Goal: Information Seeking & Learning: Check status

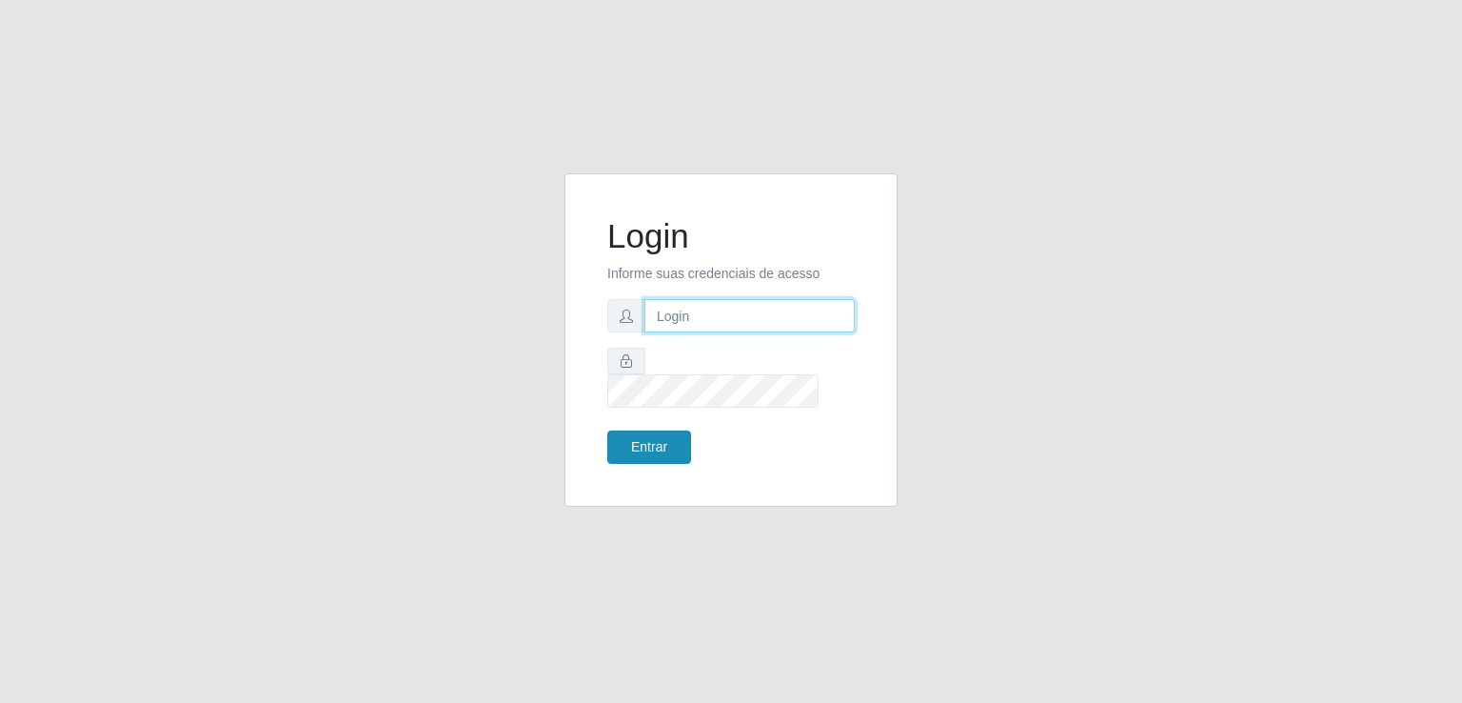
type input "[EMAIL_ADDRESS][DOMAIN_NAME]"
click at [647, 431] on button "Entrar" at bounding box center [649, 446] width 84 height 33
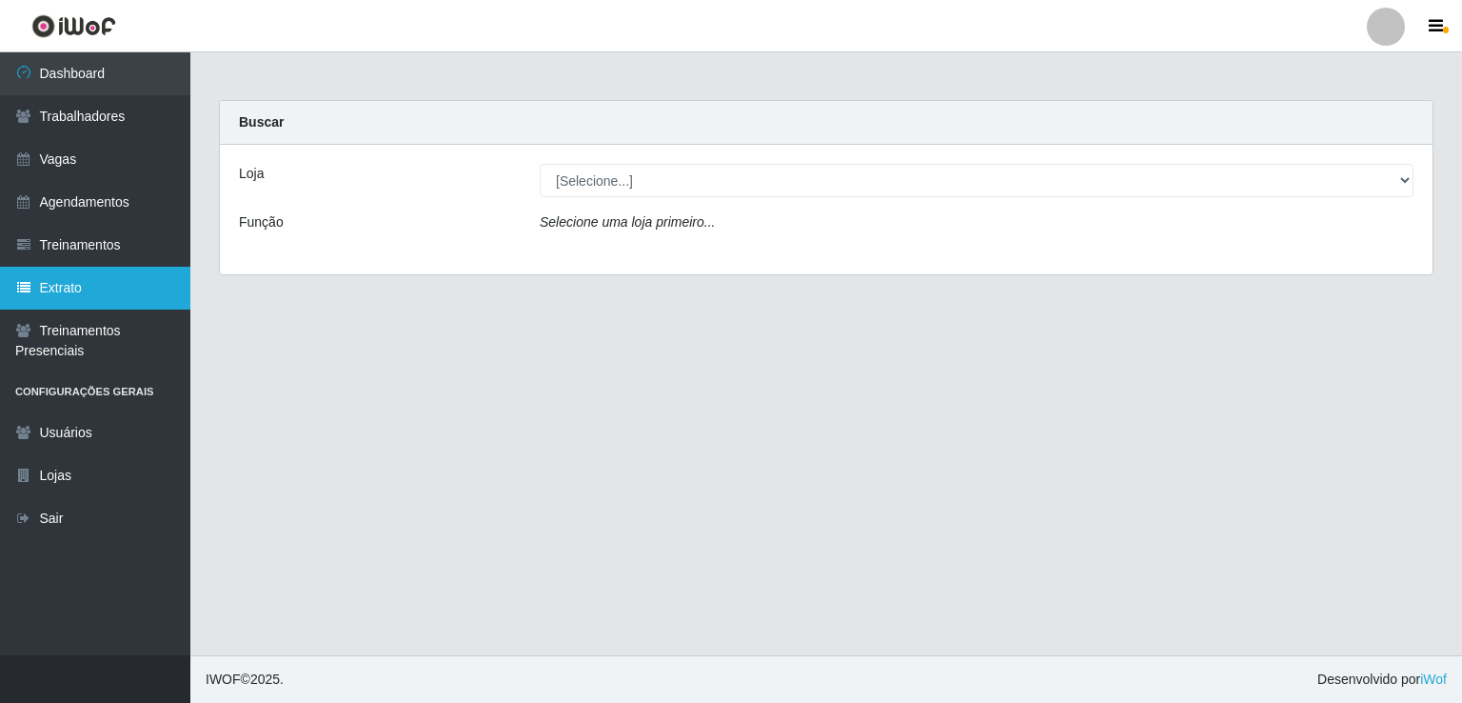
click at [47, 276] on link "Extrato" at bounding box center [95, 288] width 190 height 43
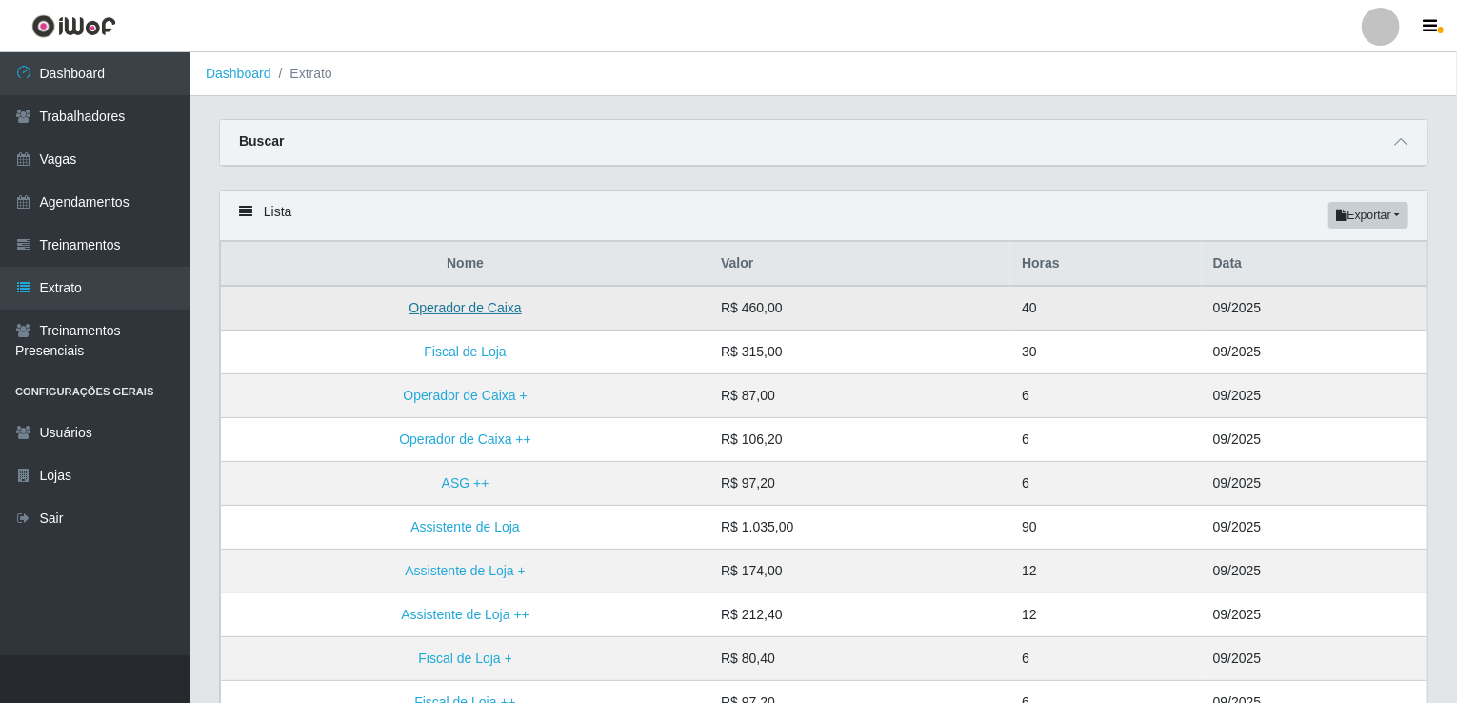
click at [479, 311] on link "Operador de Caixa" at bounding box center [464, 307] width 112 height 15
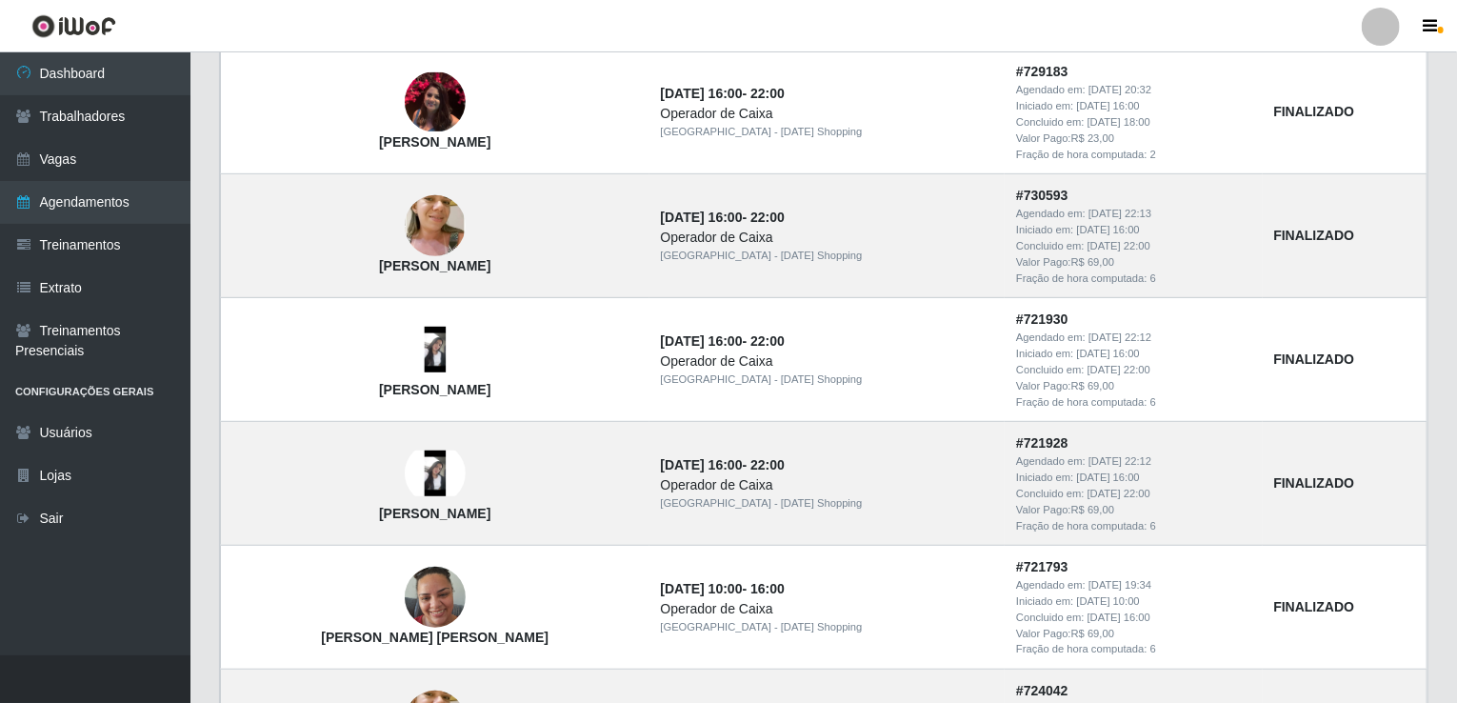
scroll to position [357, 0]
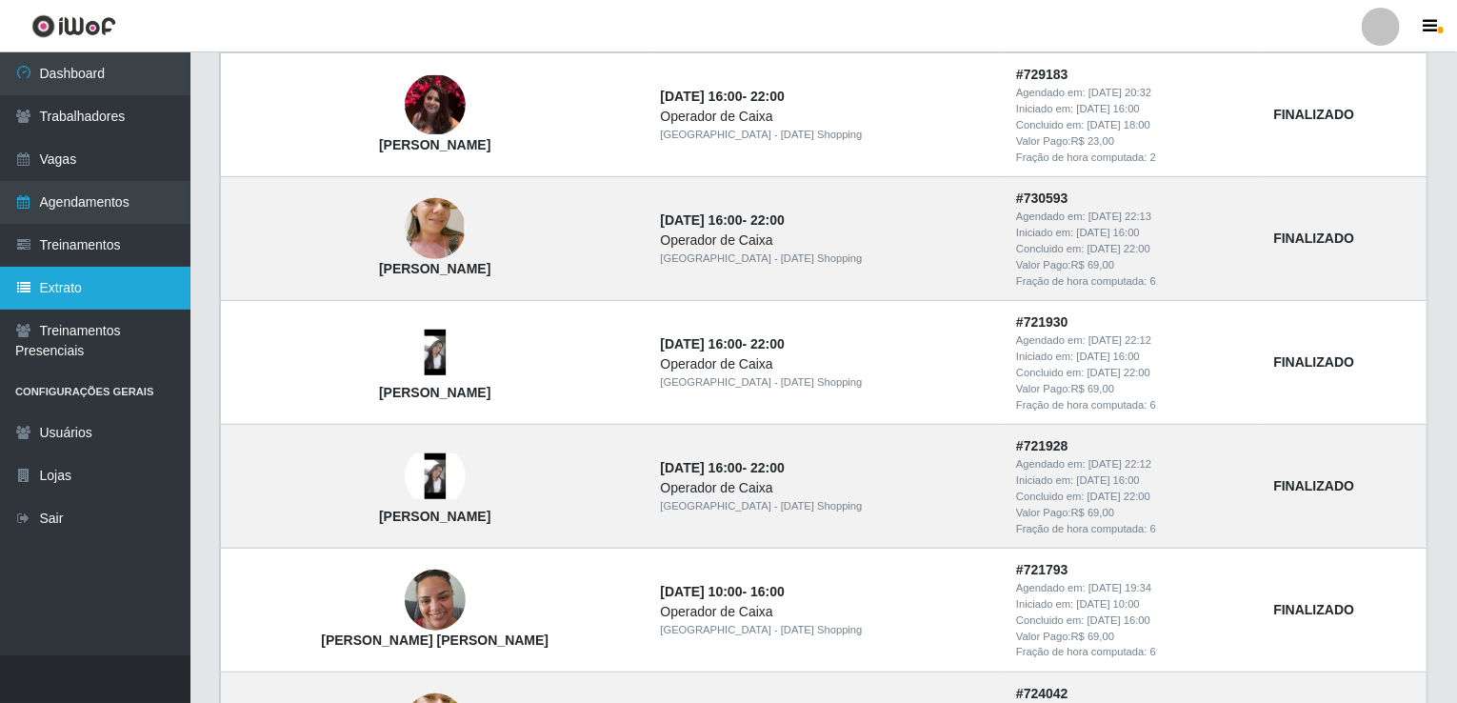
click at [91, 299] on link "Extrato" at bounding box center [95, 288] width 190 height 43
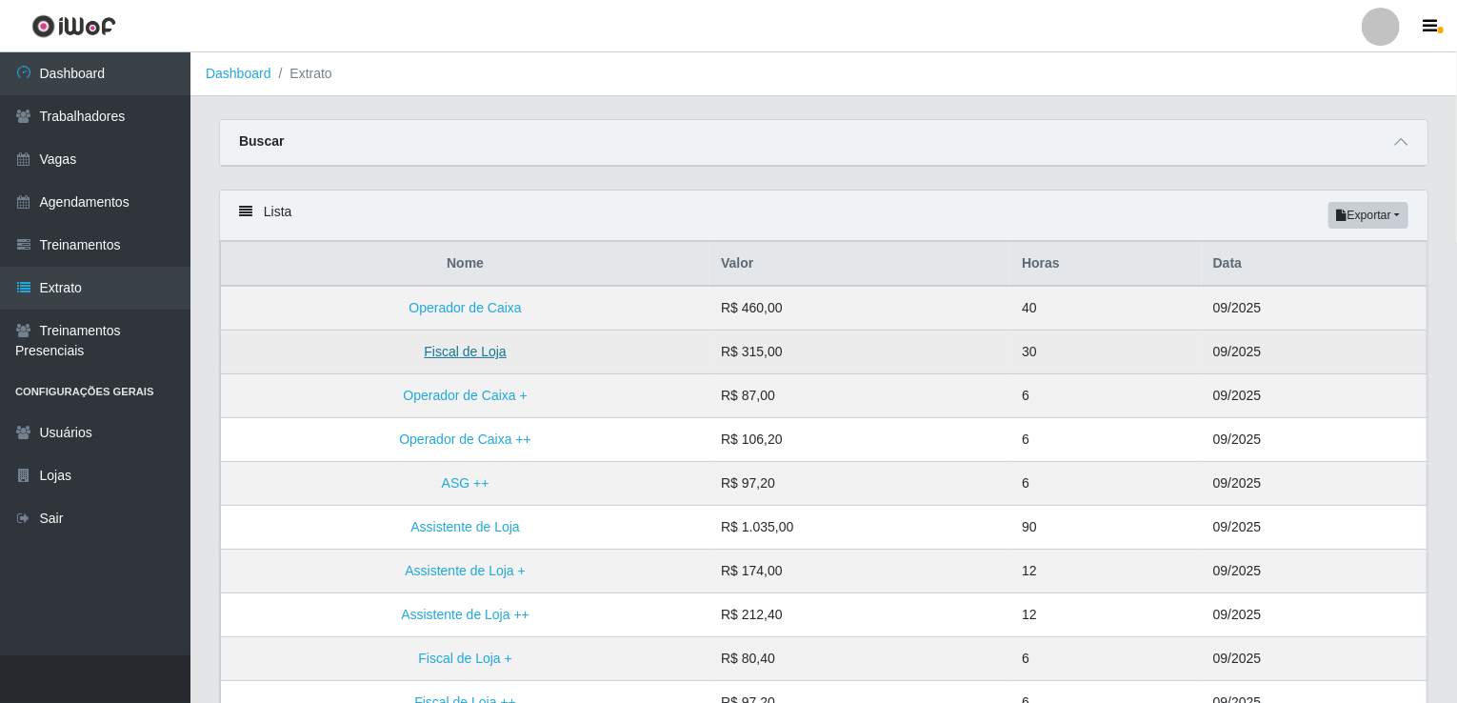
click at [440, 350] on link "Fiscal de Loja" at bounding box center [465, 351] width 82 height 15
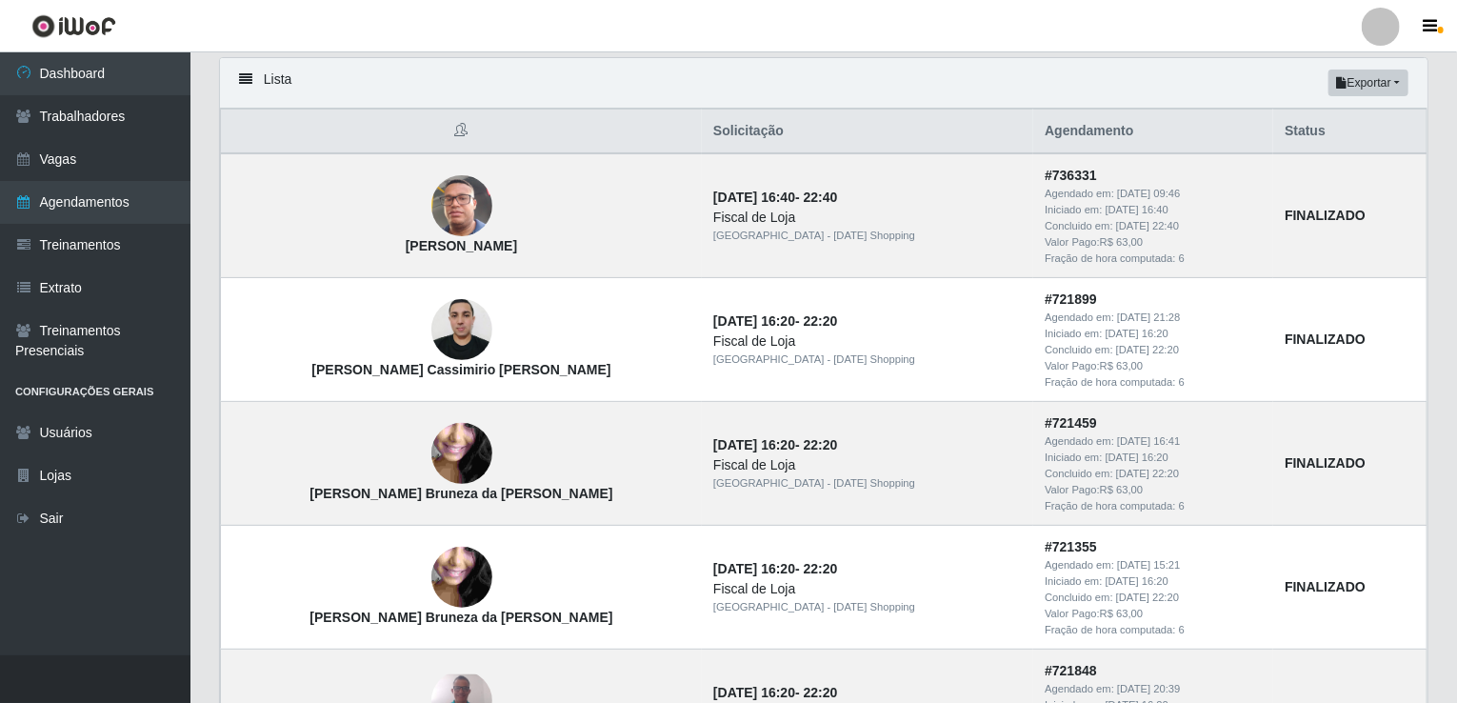
scroll to position [101, 0]
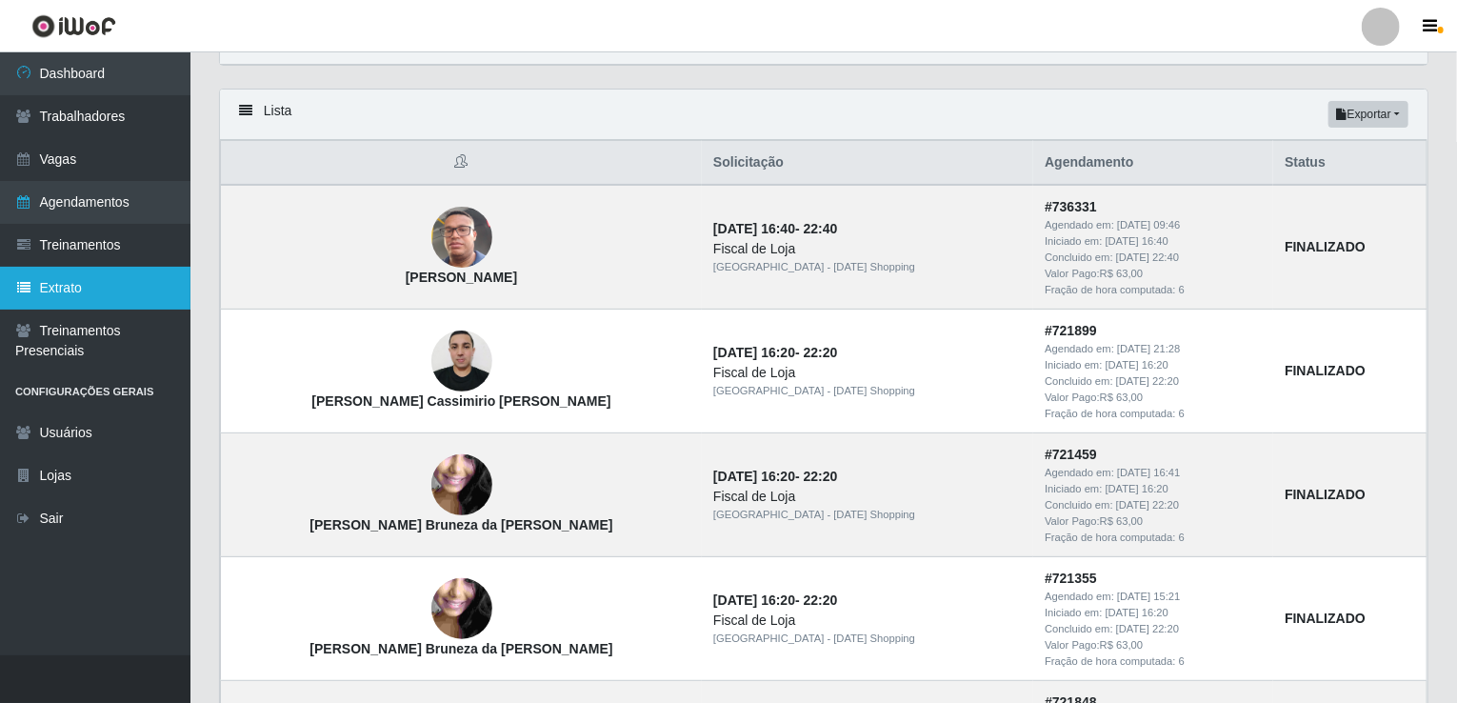
click at [124, 305] on link "Extrato" at bounding box center [95, 288] width 190 height 43
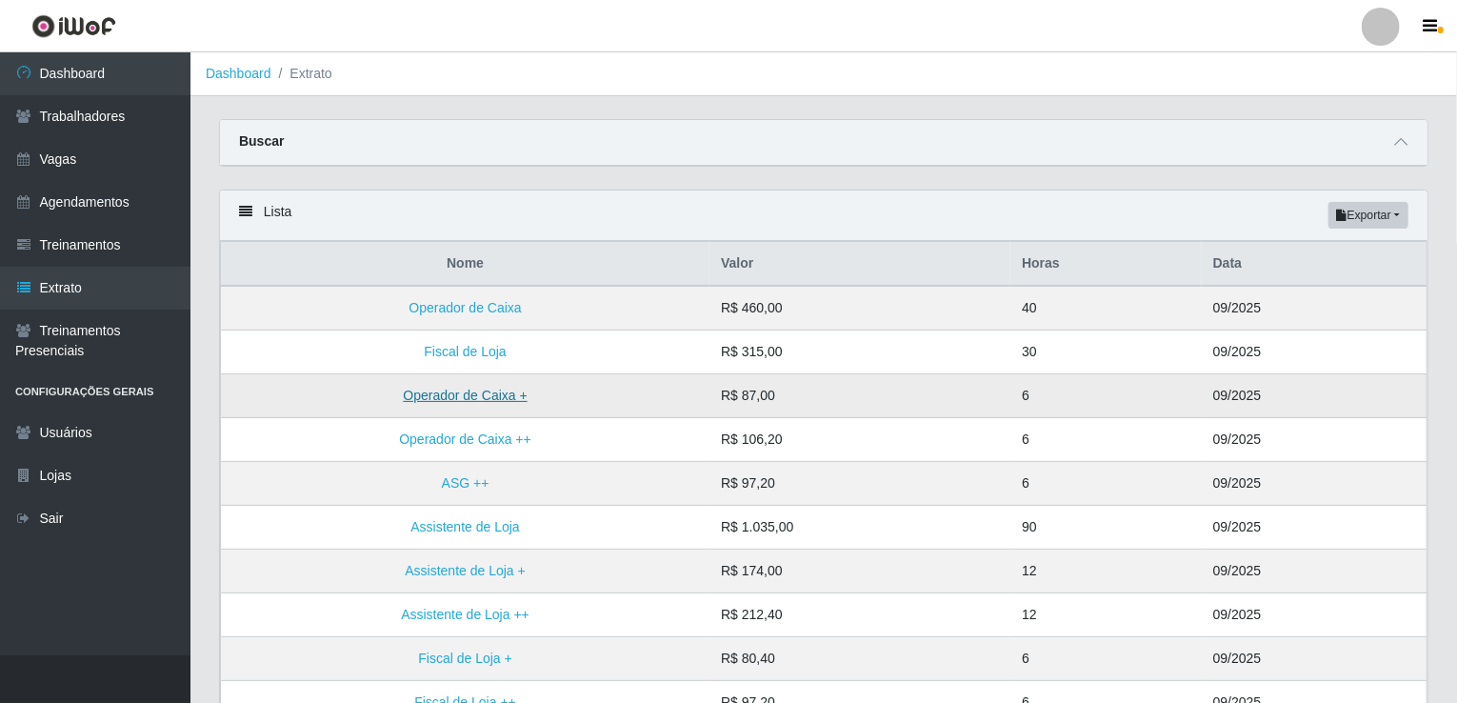
click at [476, 390] on link "Operador de Caixa +" at bounding box center [465, 394] width 124 height 15
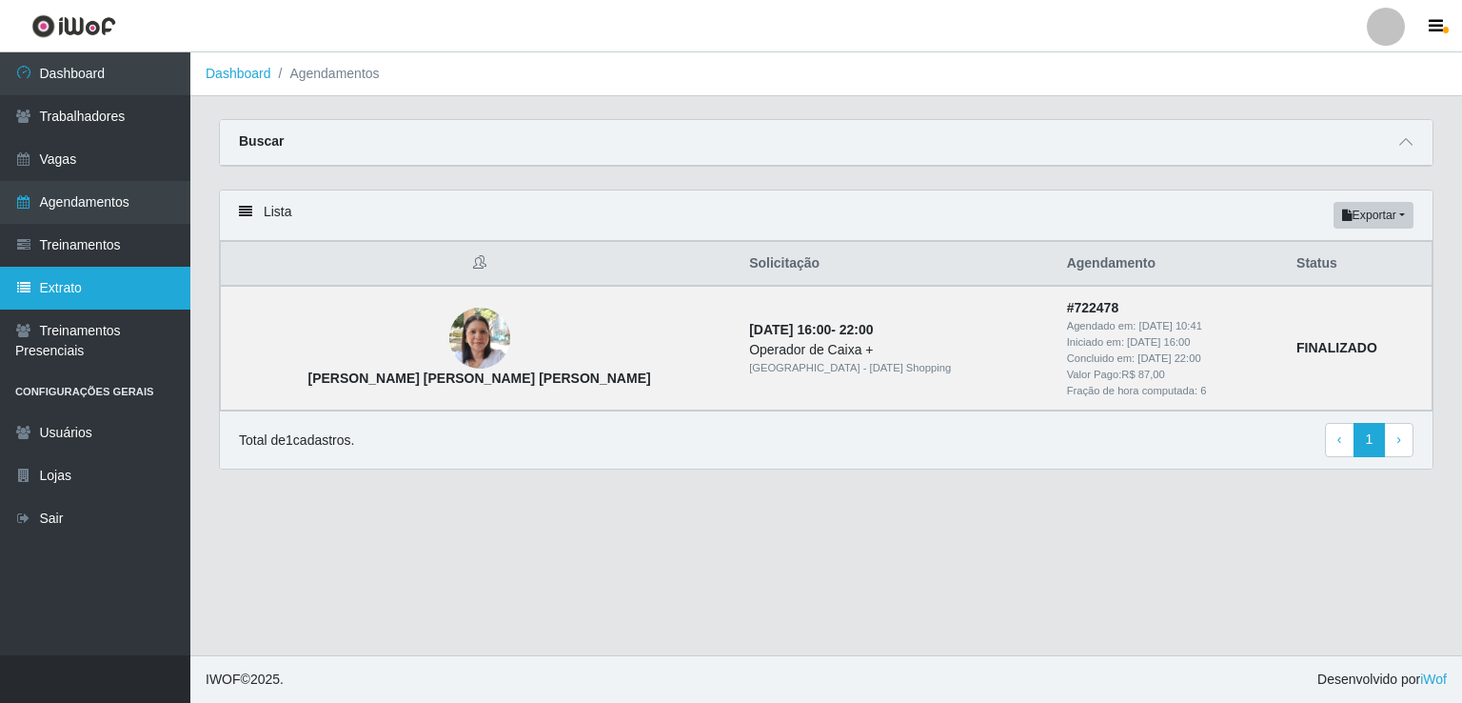
click at [107, 290] on link "Extrato" at bounding box center [95, 288] width 190 height 43
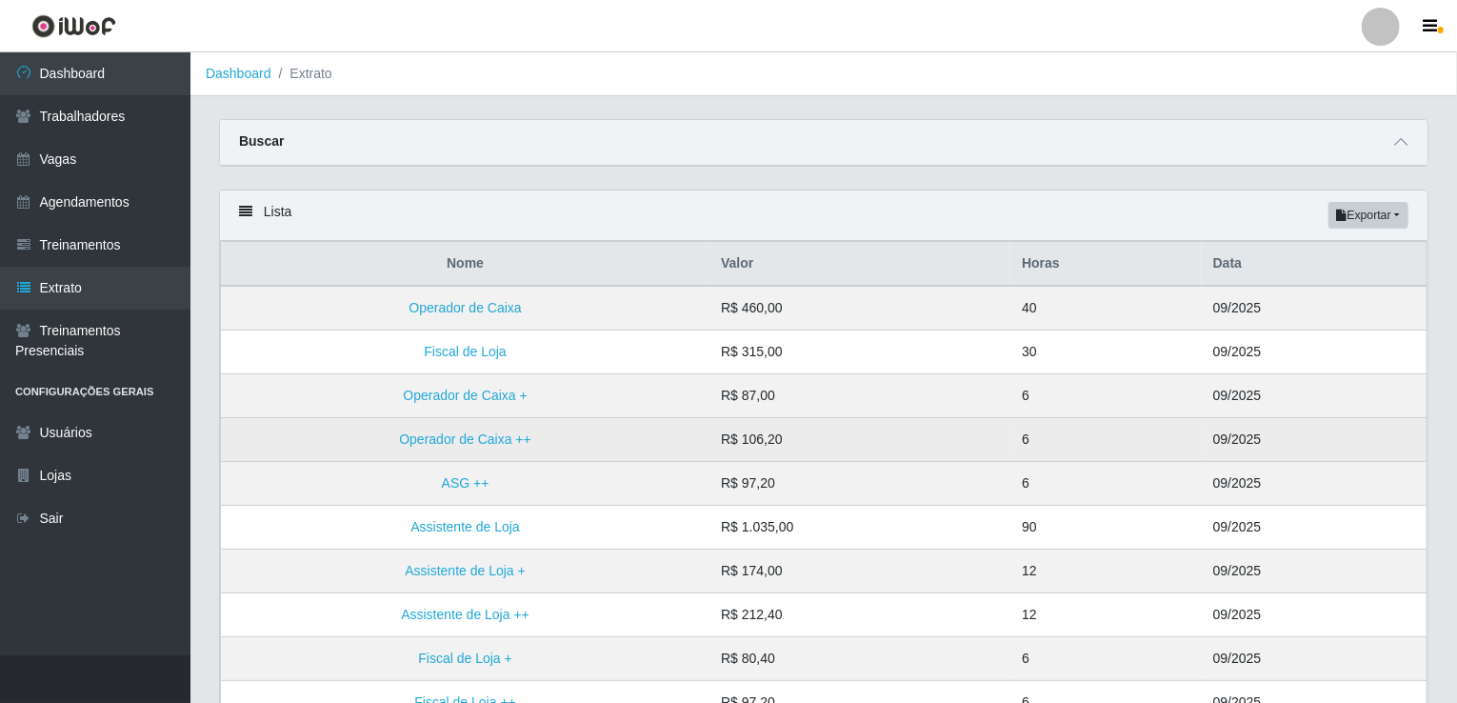
click at [417, 446] on td "Operador de Caixa ++" at bounding box center [465, 440] width 489 height 44
click at [422, 444] on link "Operador de Caixa ++" at bounding box center [465, 438] width 132 height 15
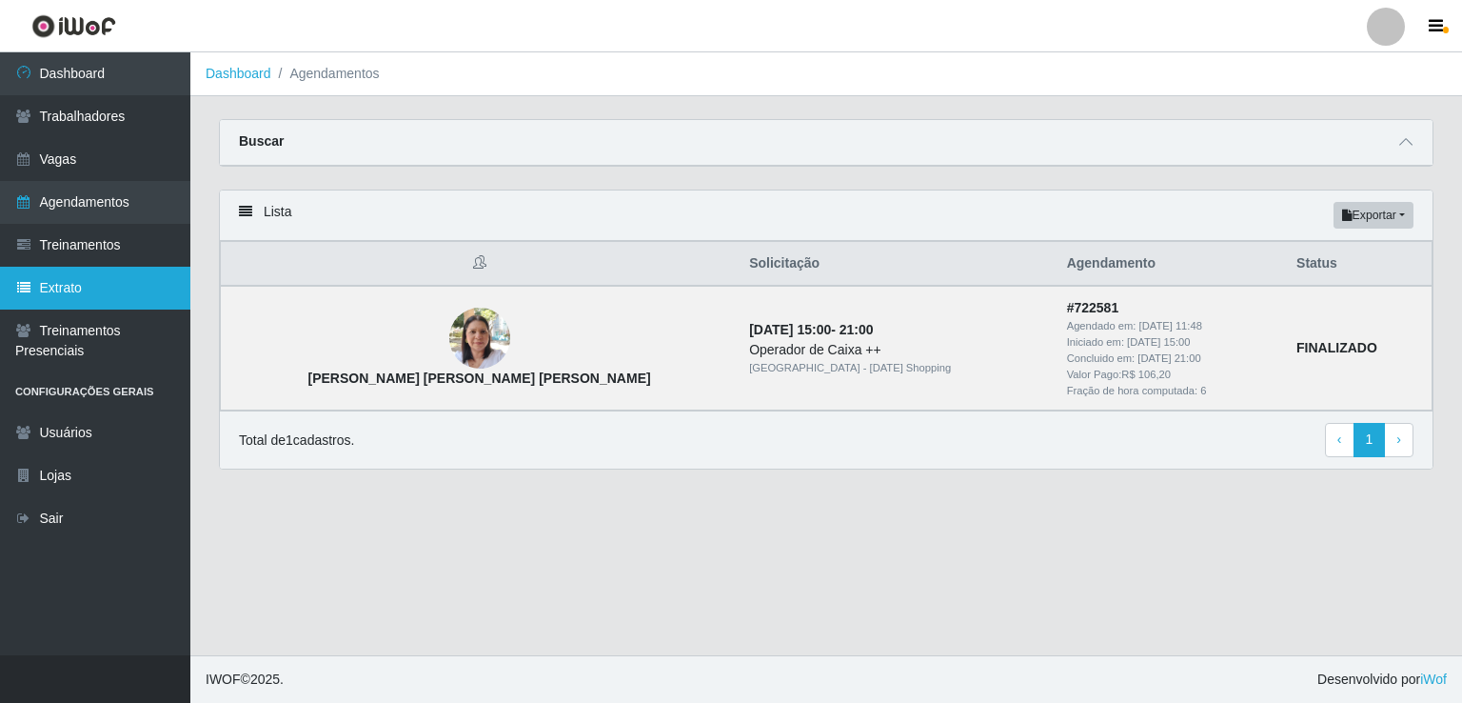
click at [119, 287] on link "Extrato" at bounding box center [95, 288] width 190 height 43
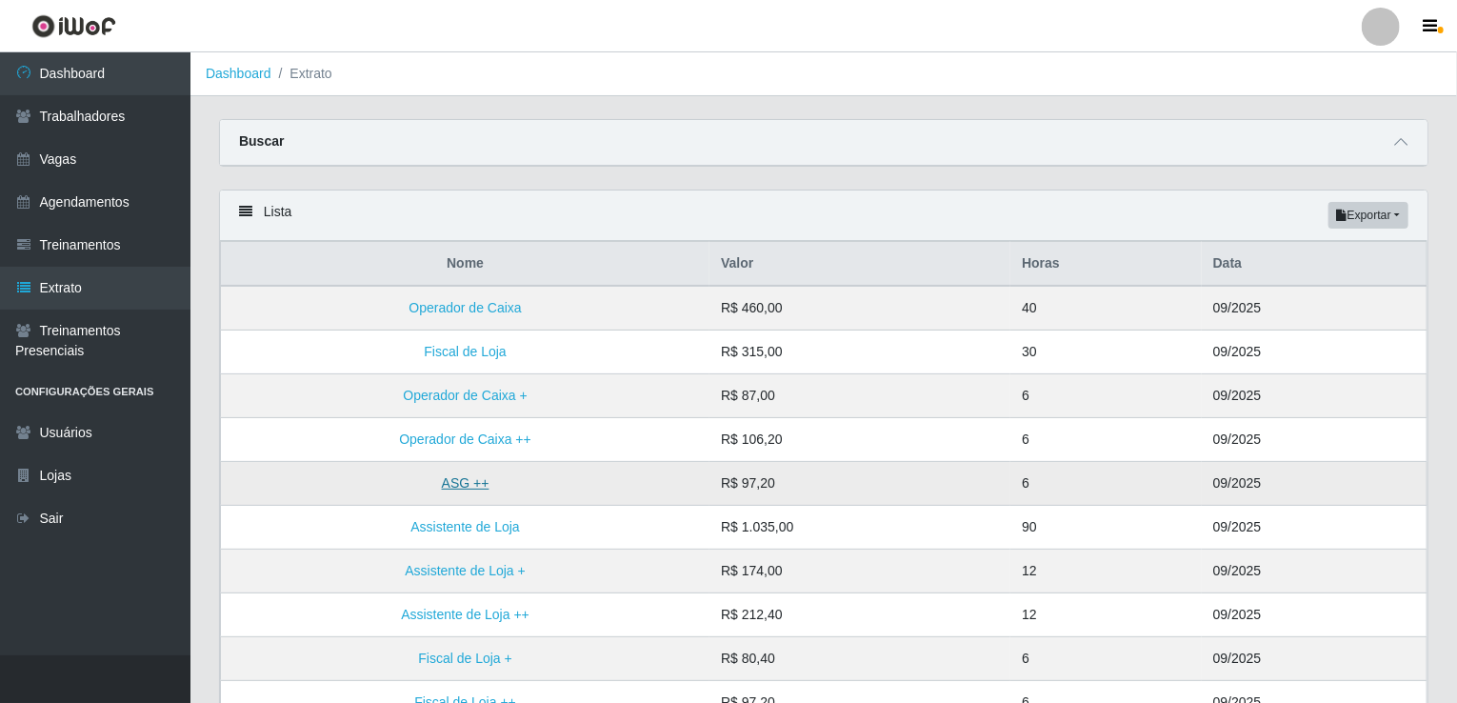
click at [459, 478] on link "ASG ++" at bounding box center [466, 482] width 48 height 15
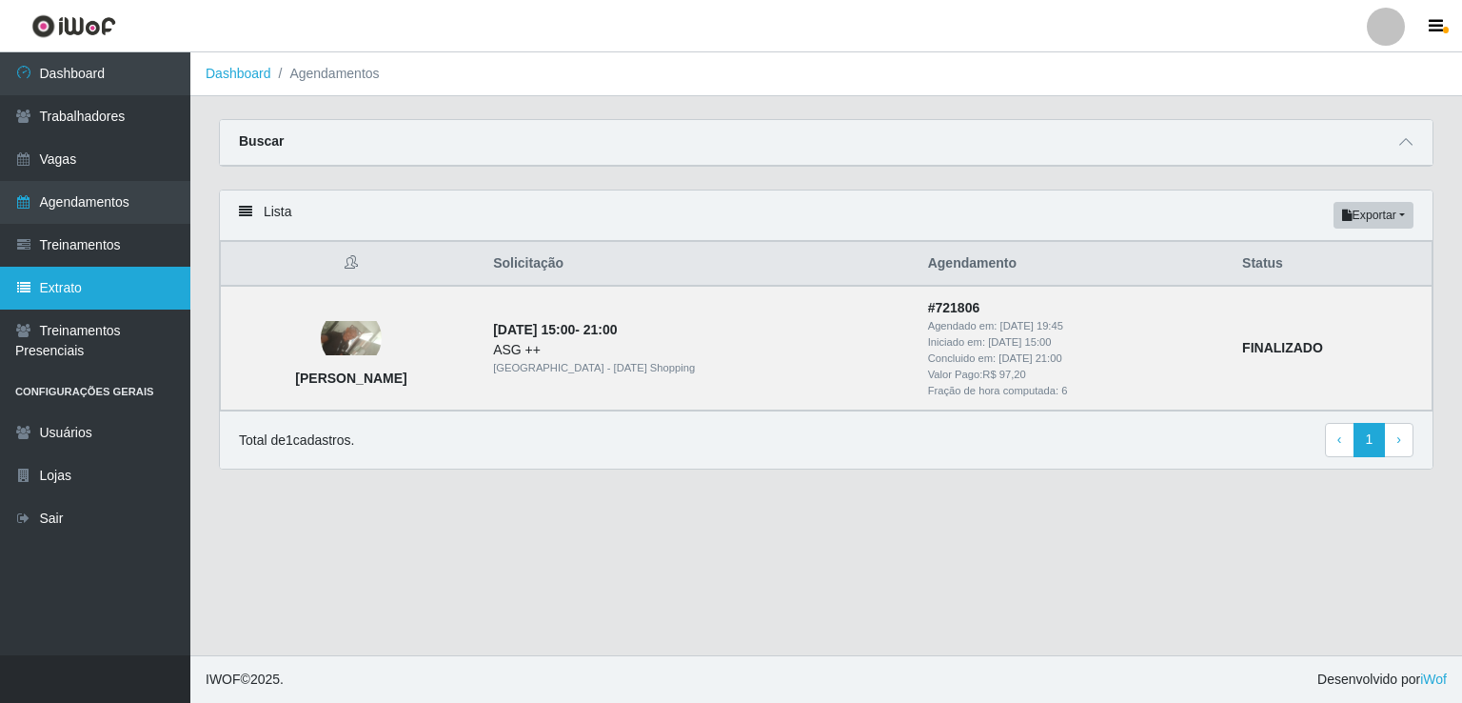
click at [104, 299] on link "Extrato" at bounding box center [95, 288] width 190 height 43
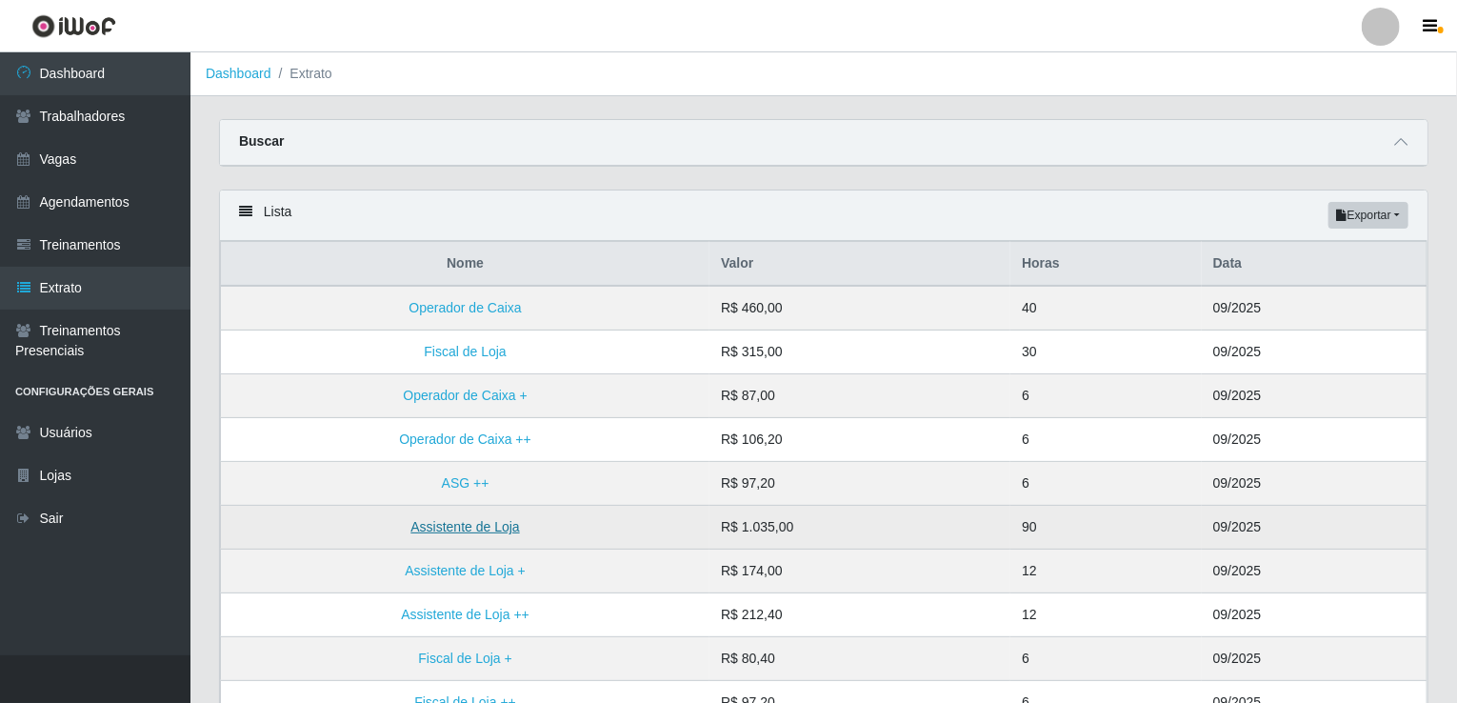
click at [517, 525] on link "Assistente de Loja" at bounding box center [464, 526] width 109 height 15
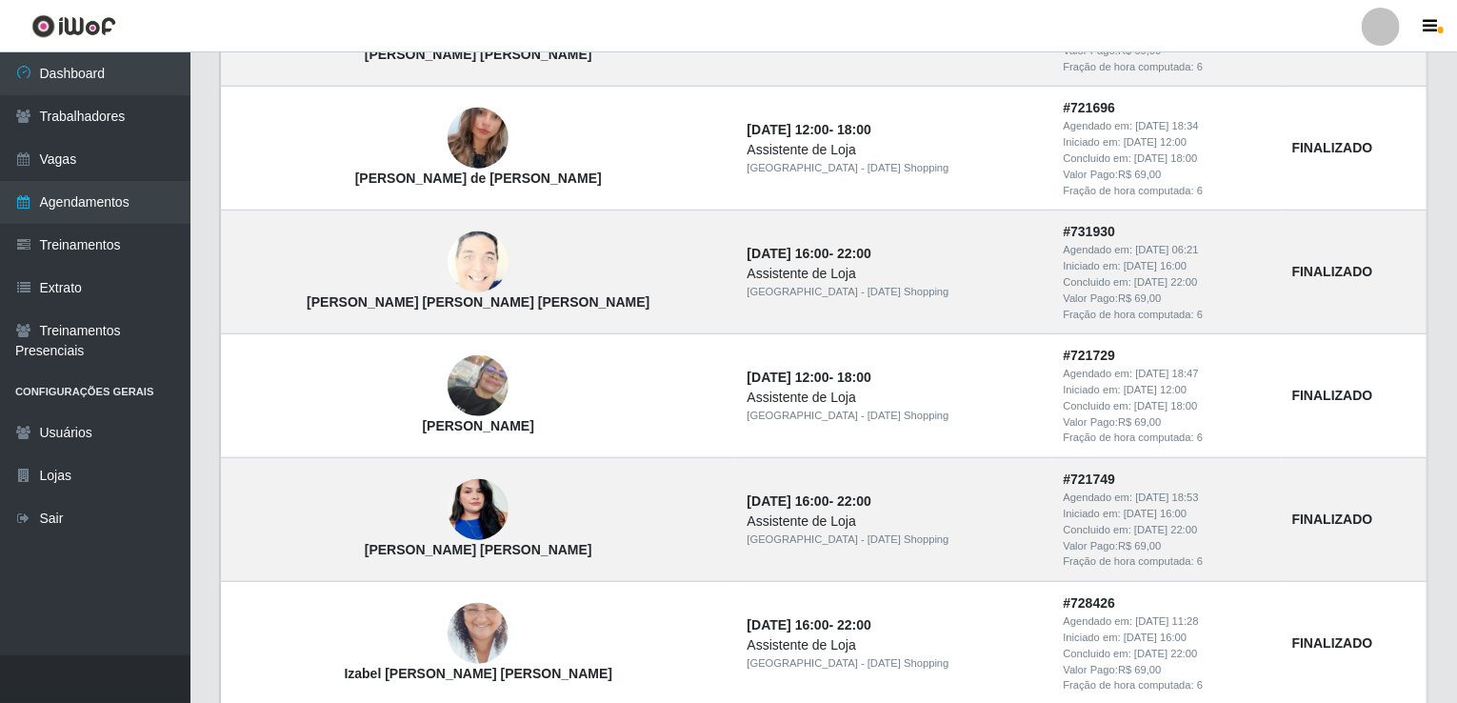
scroll to position [533, 0]
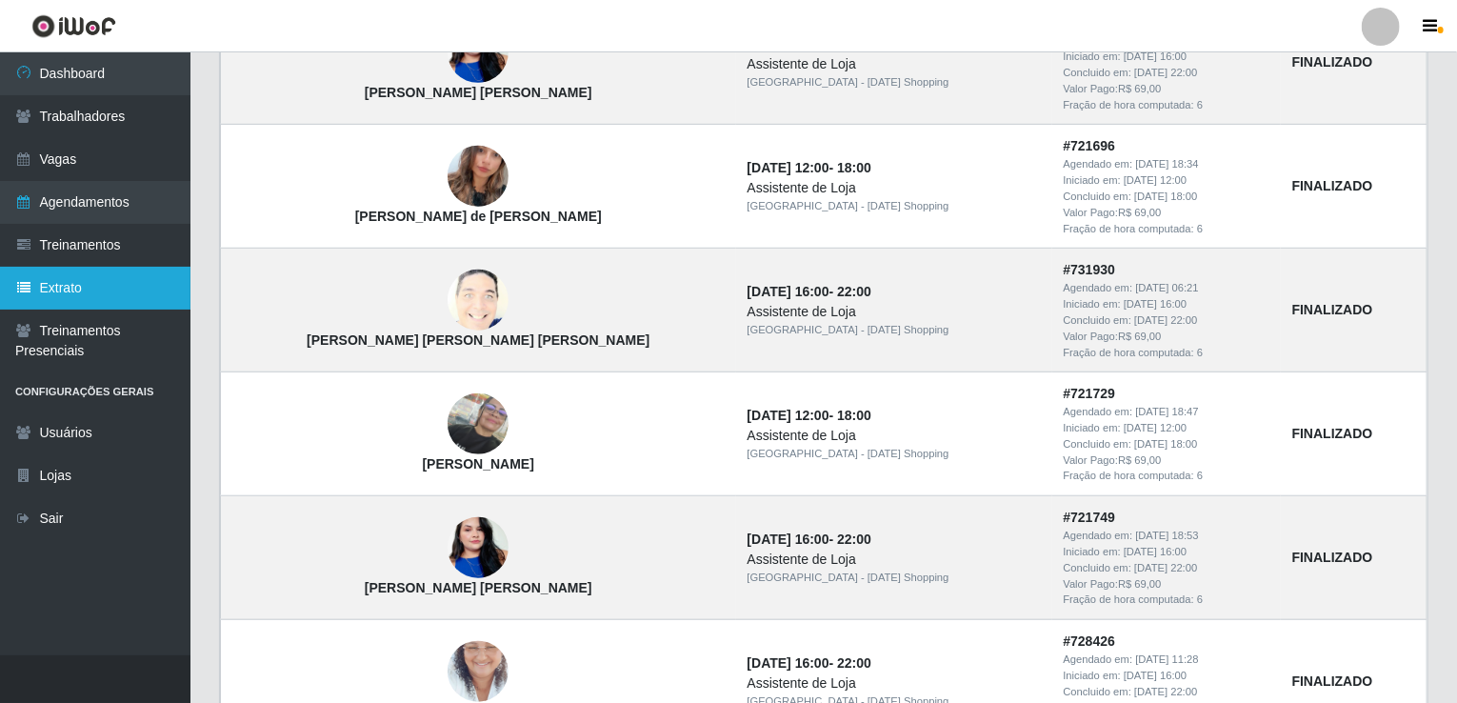
click at [100, 290] on link "Extrato" at bounding box center [95, 288] width 190 height 43
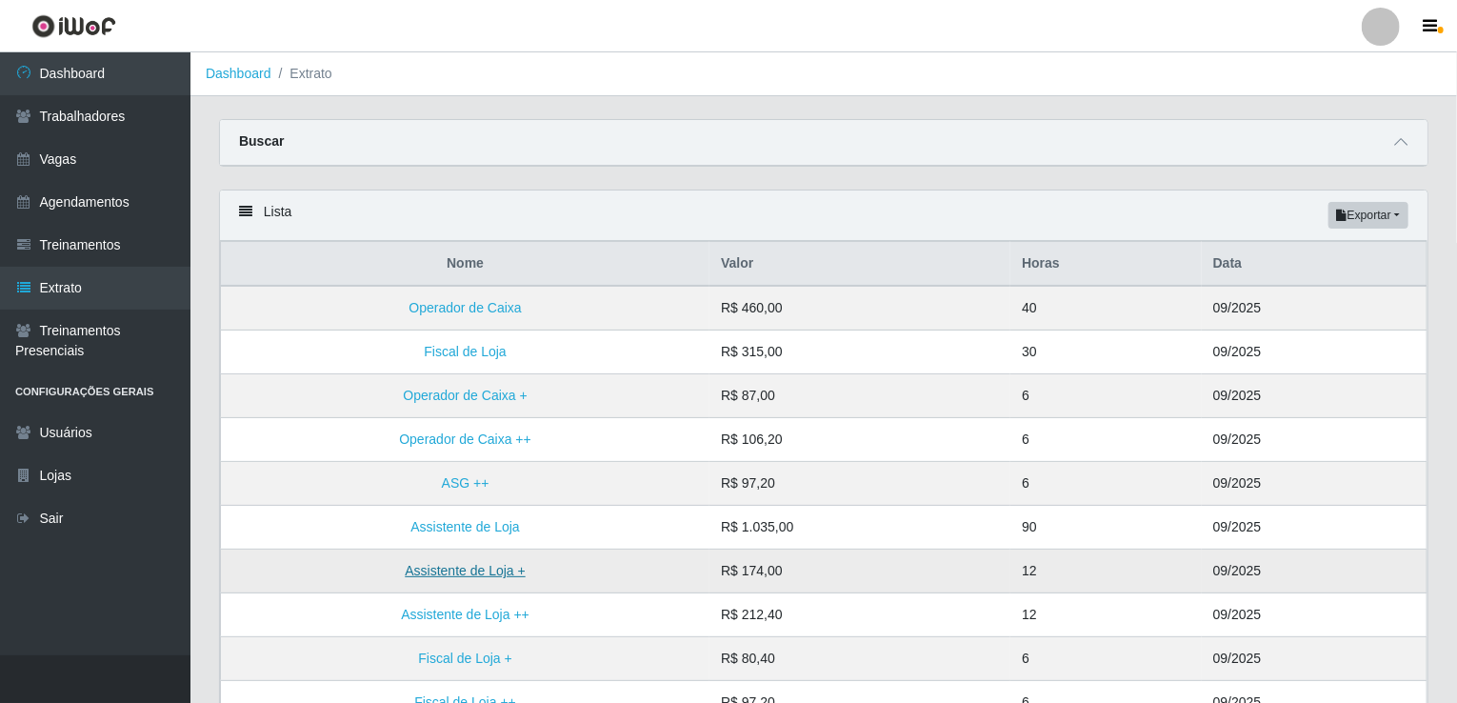
click at [420, 563] on link "Assistente de Loja +" at bounding box center [465, 570] width 120 height 15
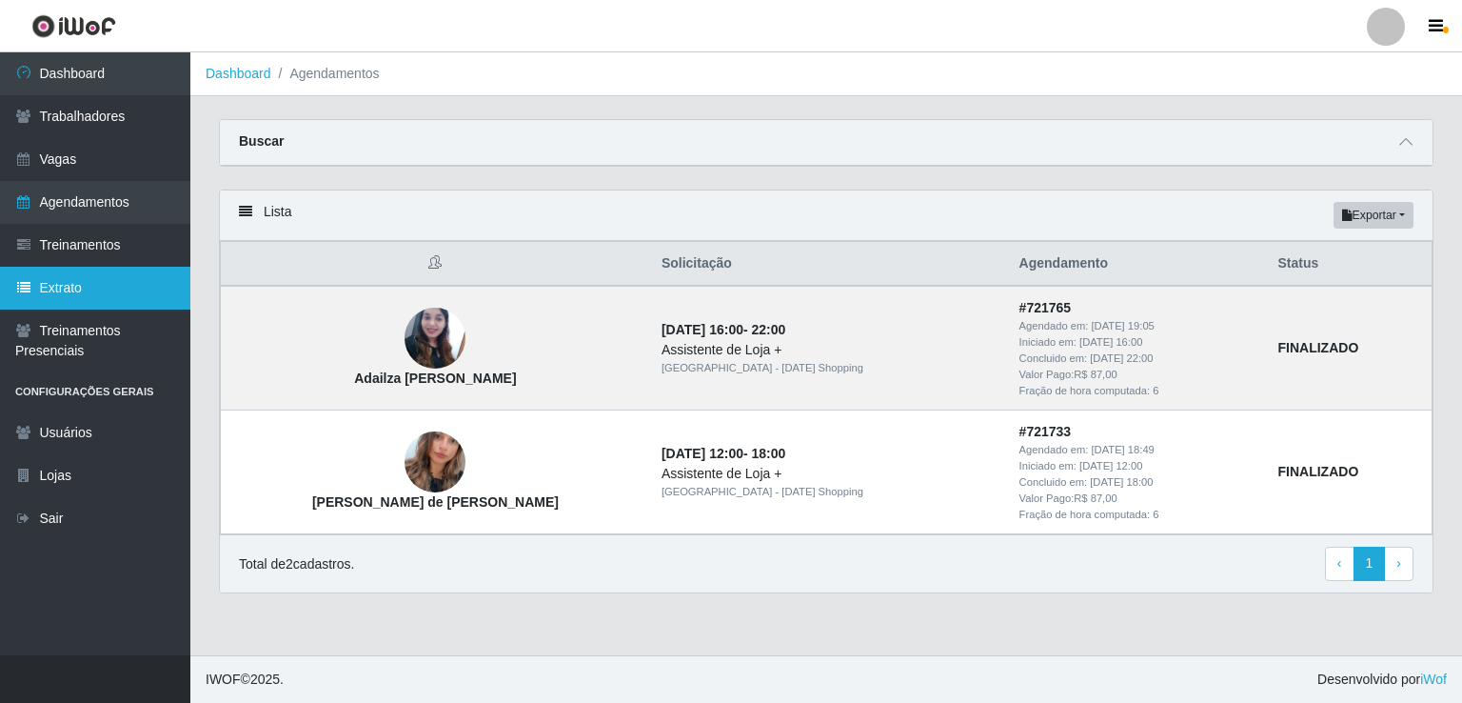
click at [106, 294] on link "Extrato" at bounding box center [95, 288] width 190 height 43
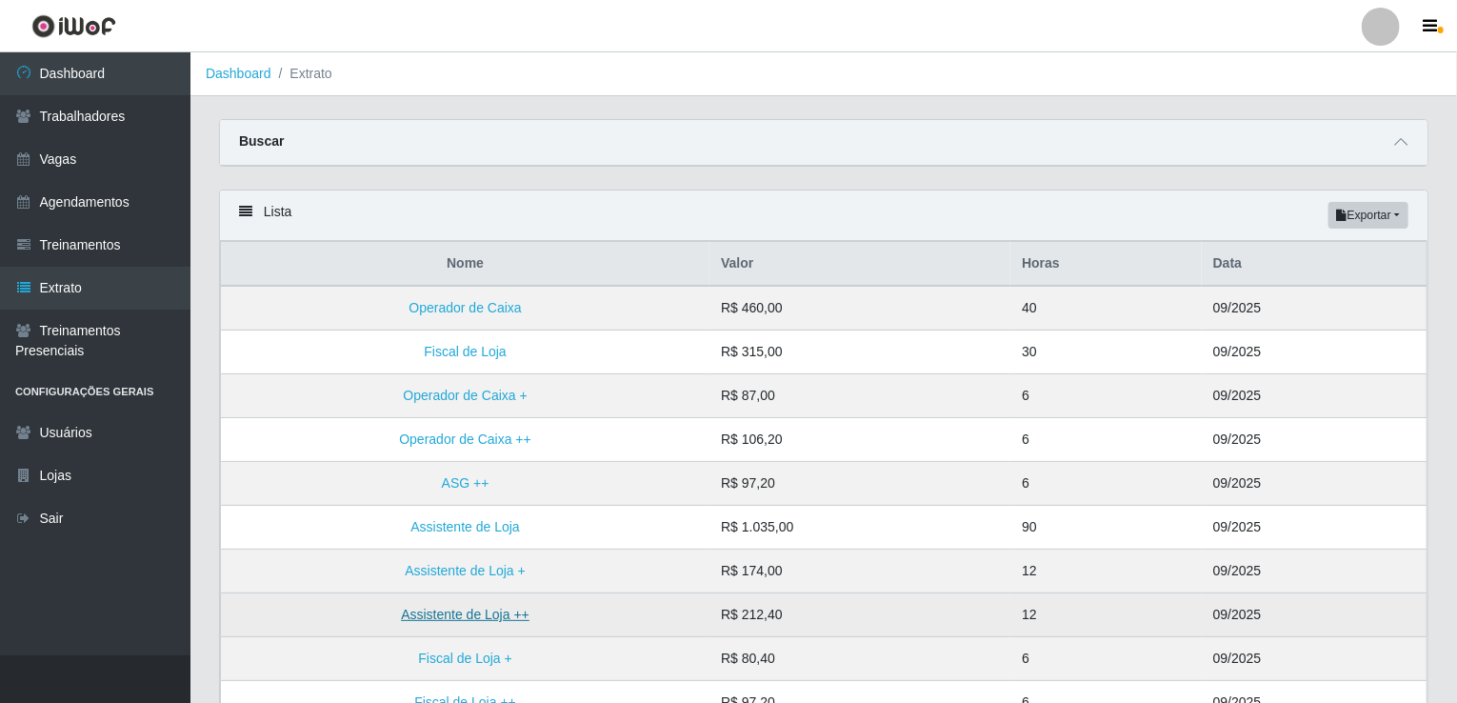
click at [480, 610] on link "Assistente de Loja ++" at bounding box center [465, 613] width 129 height 15
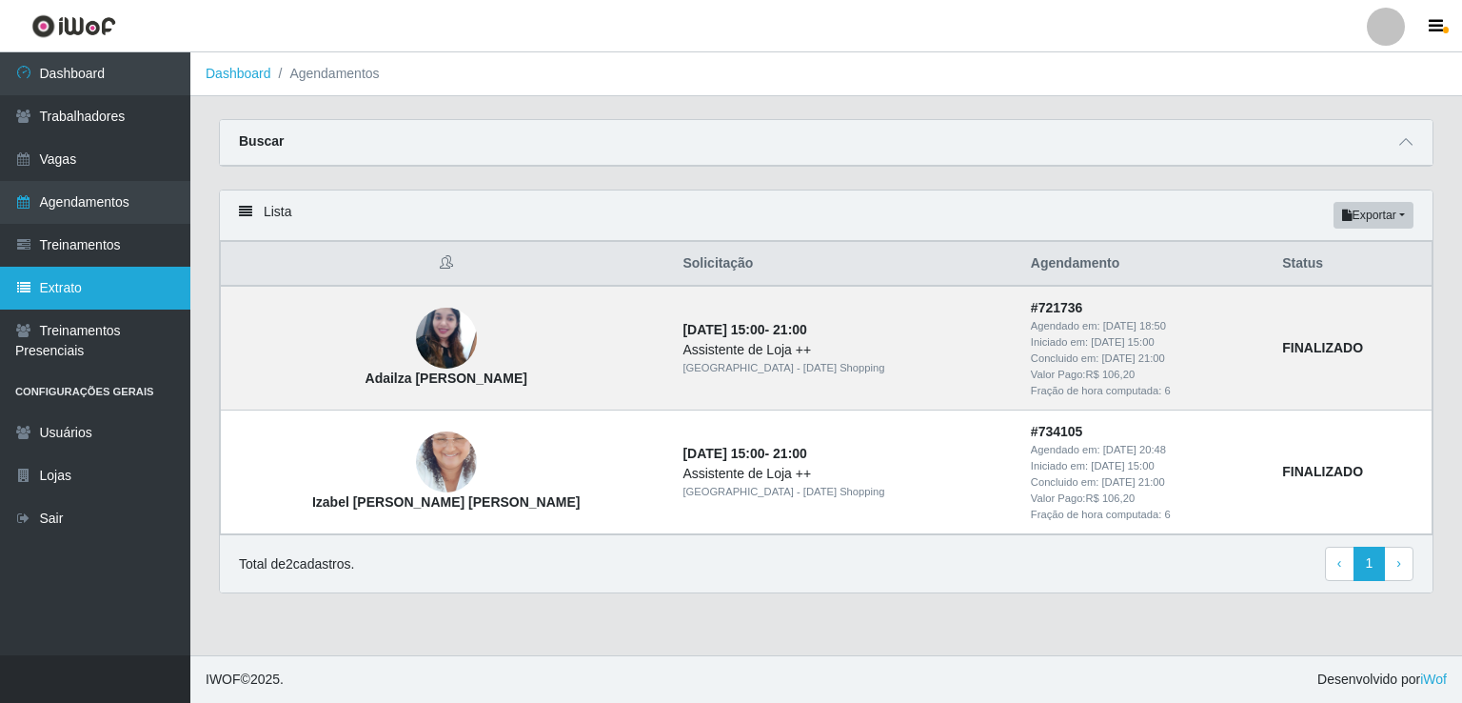
click at [71, 296] on link "Extrato" at bounding box center [95, 288] width 190 height 43
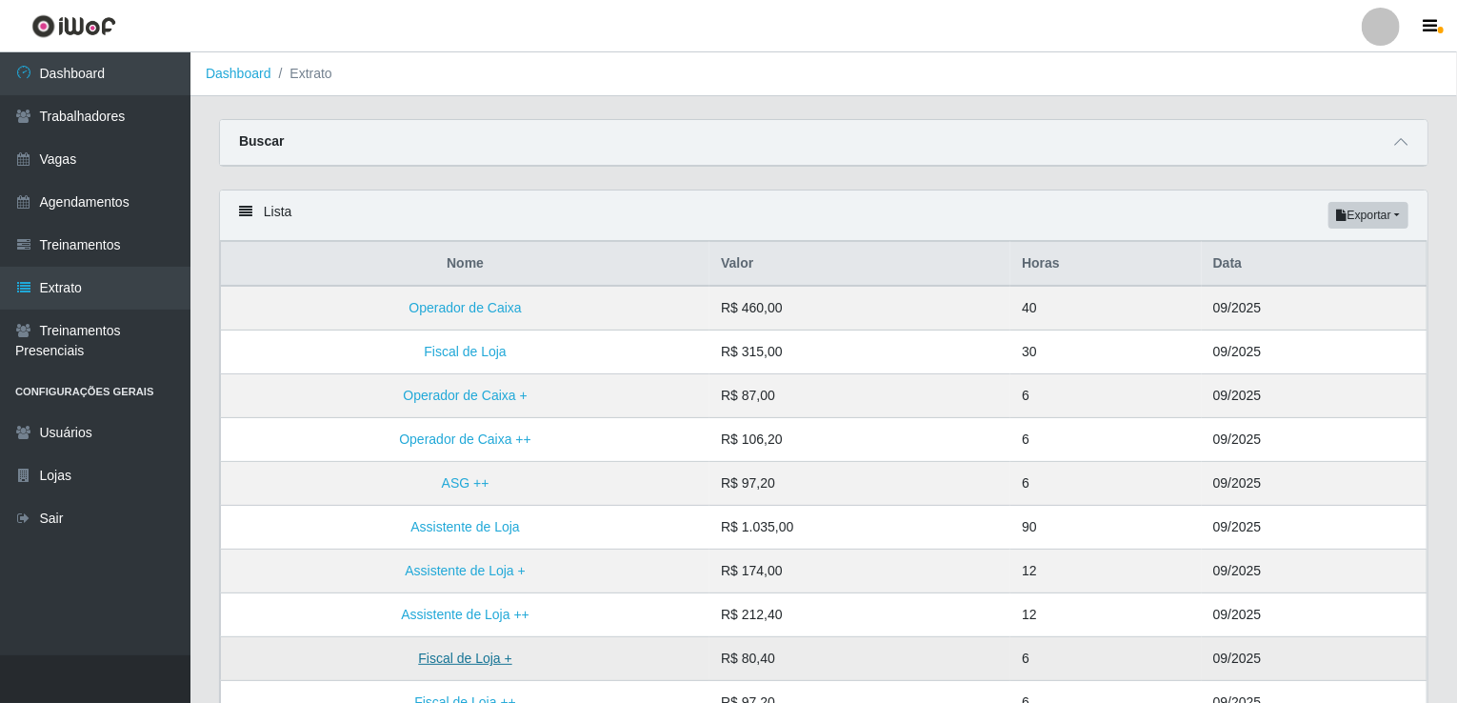
click at [444, 650] on link "Fiscal de Loja +" at bounding box center [464, 657] width 93 height 15
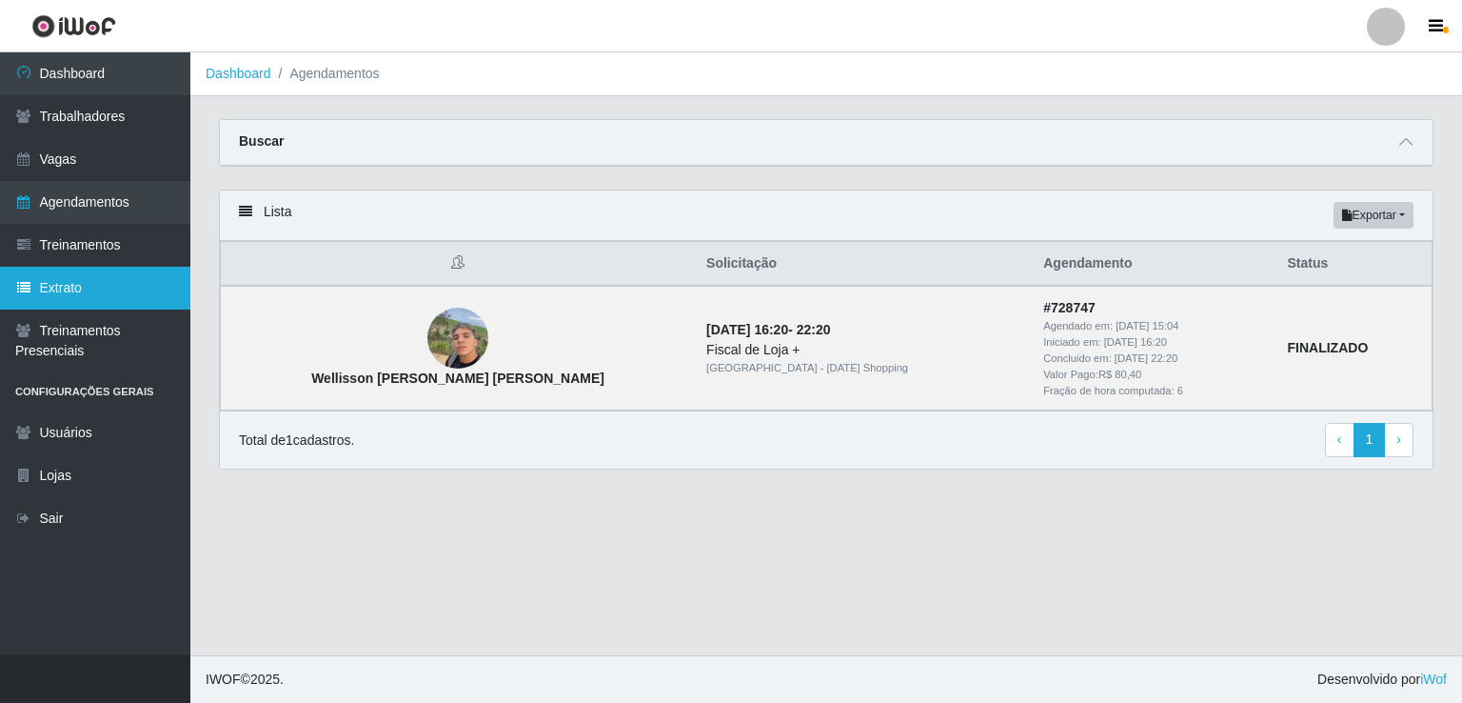
click at [114, 285] on link "Extrato" at bounding box center [95, 288] width 190 height 43
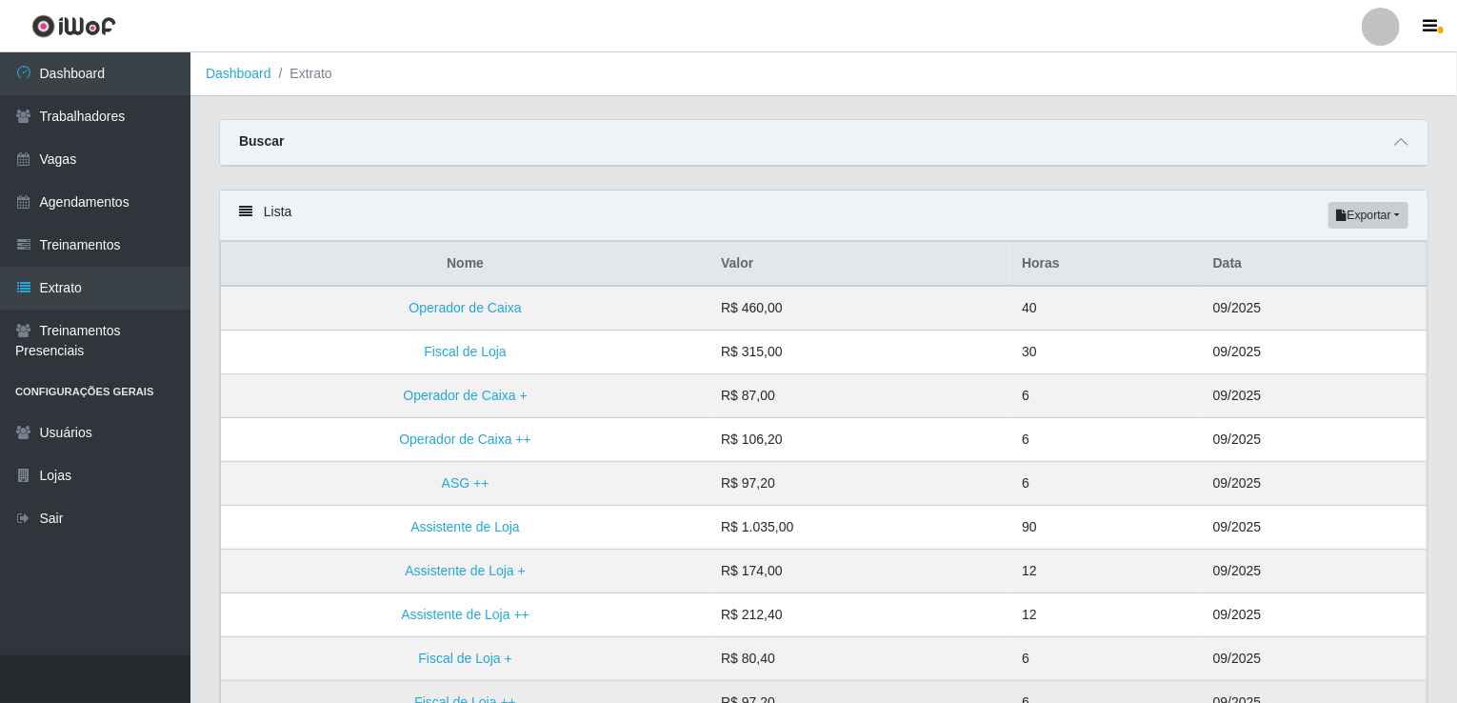
click at [797, 684] on td "R$ 97,20" at bounding box center [859, 703] width 301 height 44
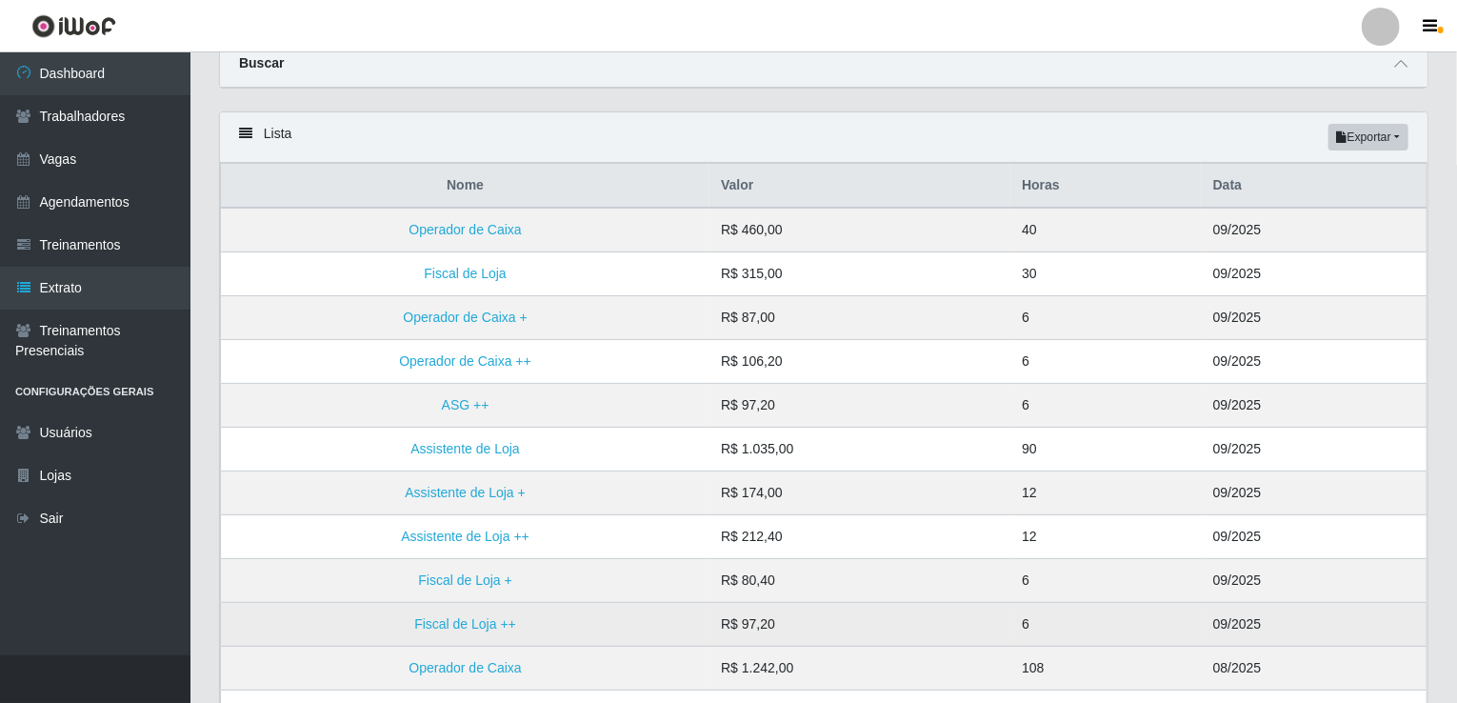
scroll to position [114, 0]
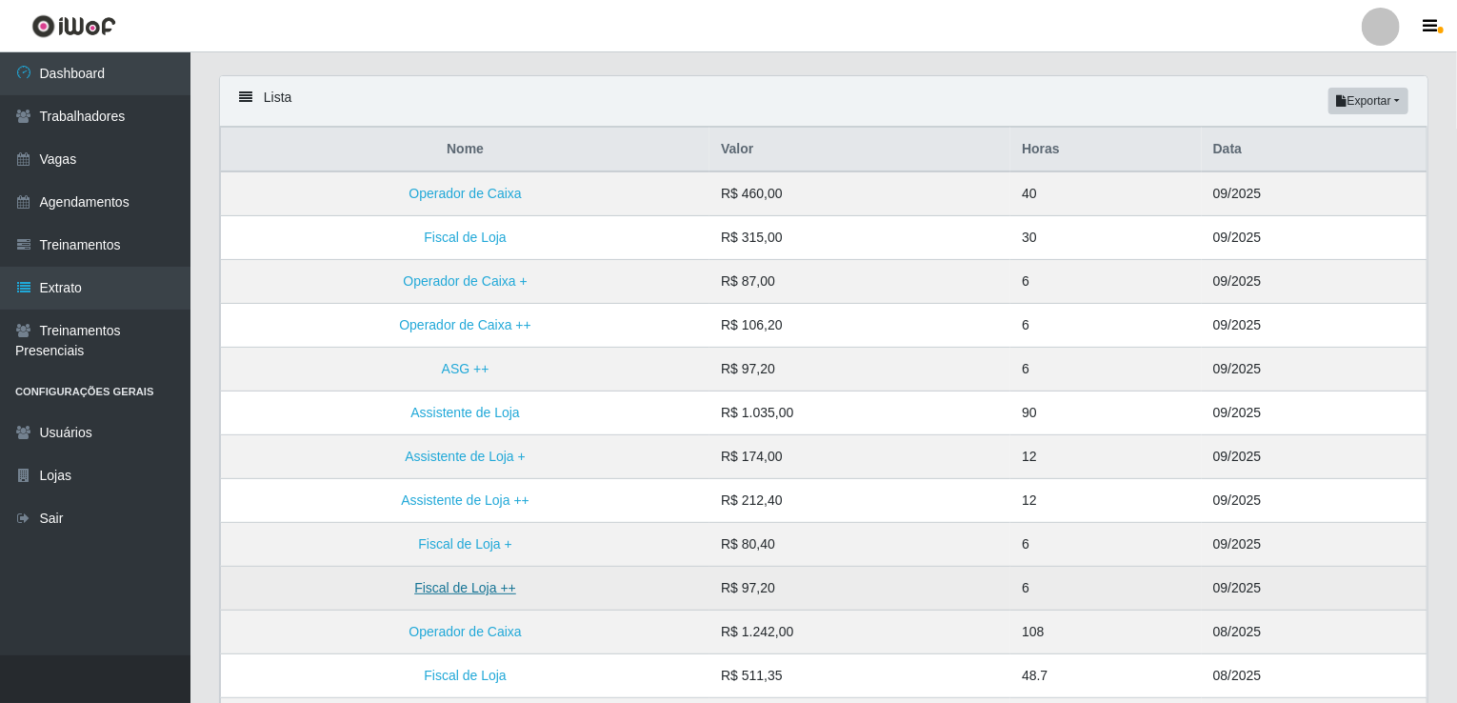
click at [475, 590] on link "Fiscal de Loja ++" at bounding box center [465, 587] width 102 height 15
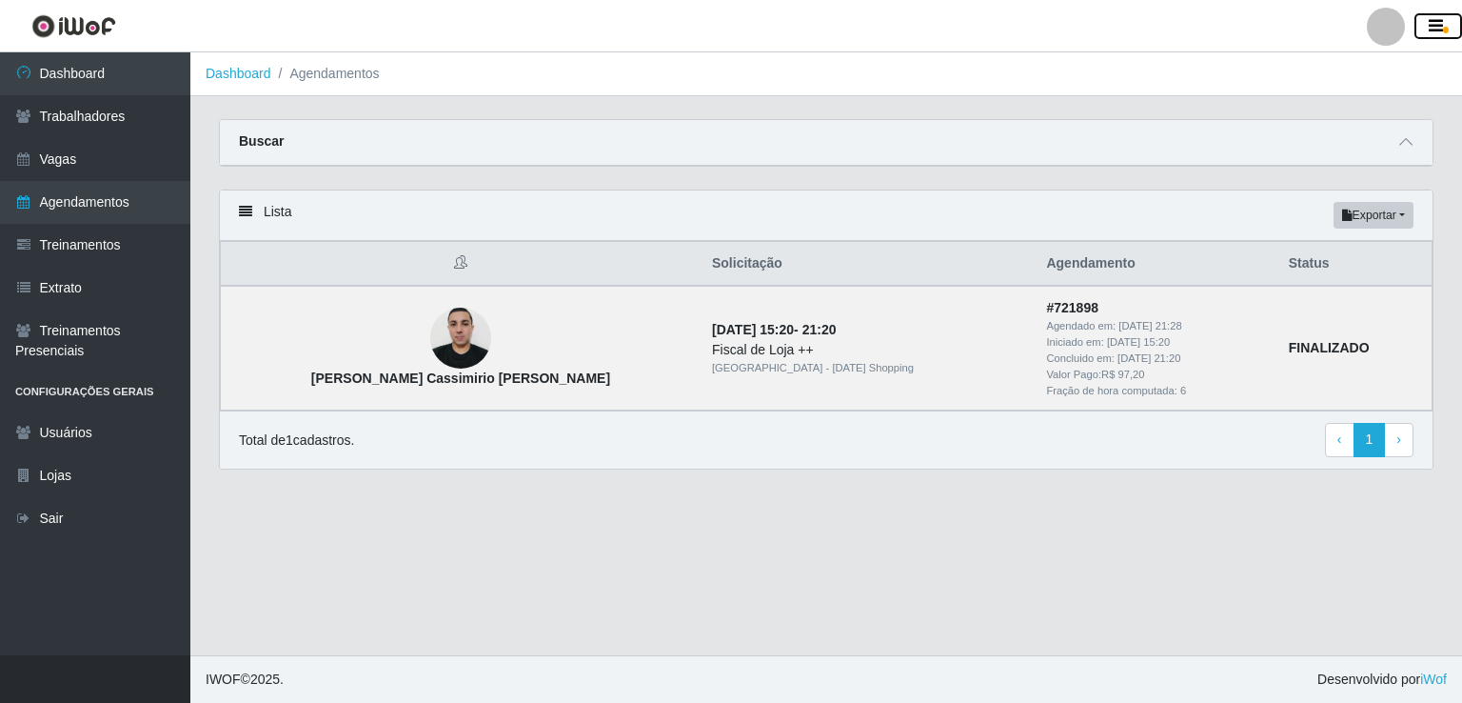
click at [1431, 31] on icon "button" at bounding box center [1436, 26] width 14 height 17
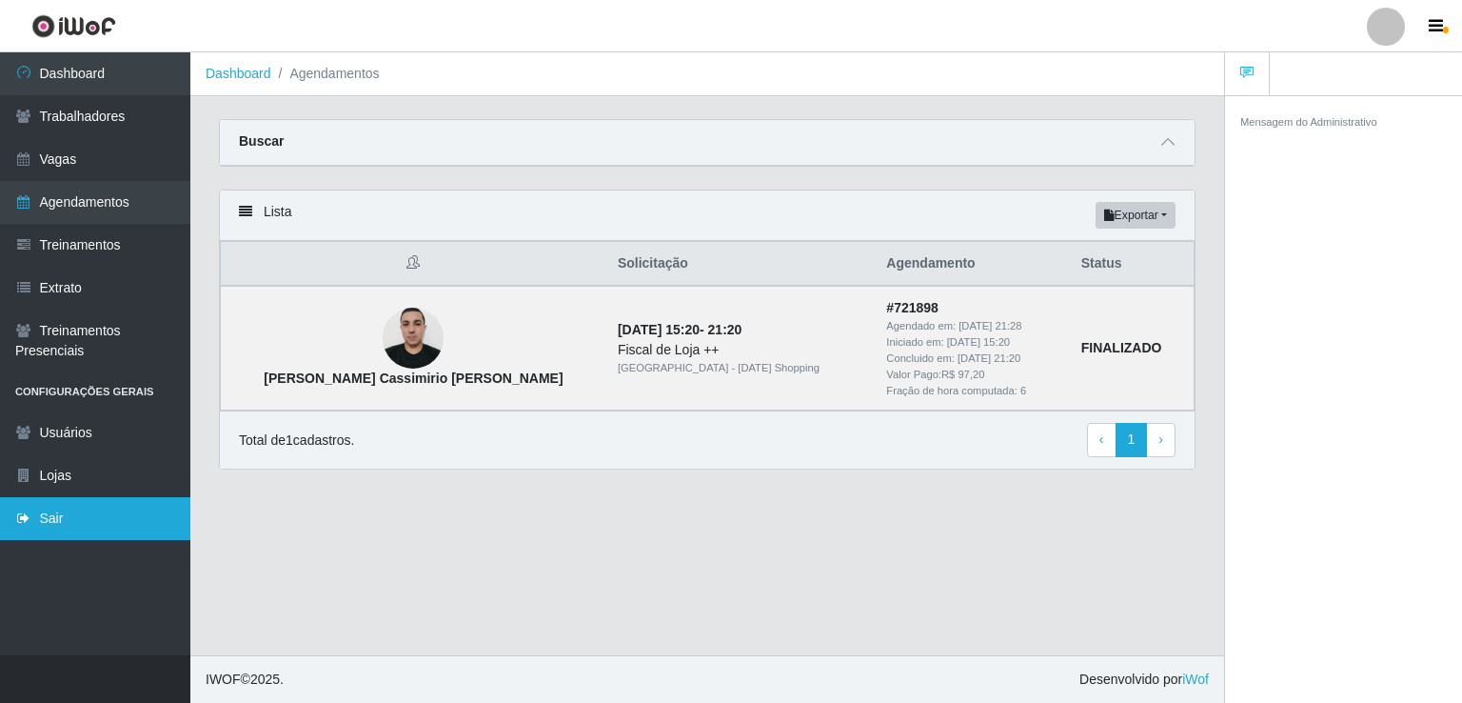
click at [47, 511] on link "Sair" at bounding box center [95, 518] width 190 height 43
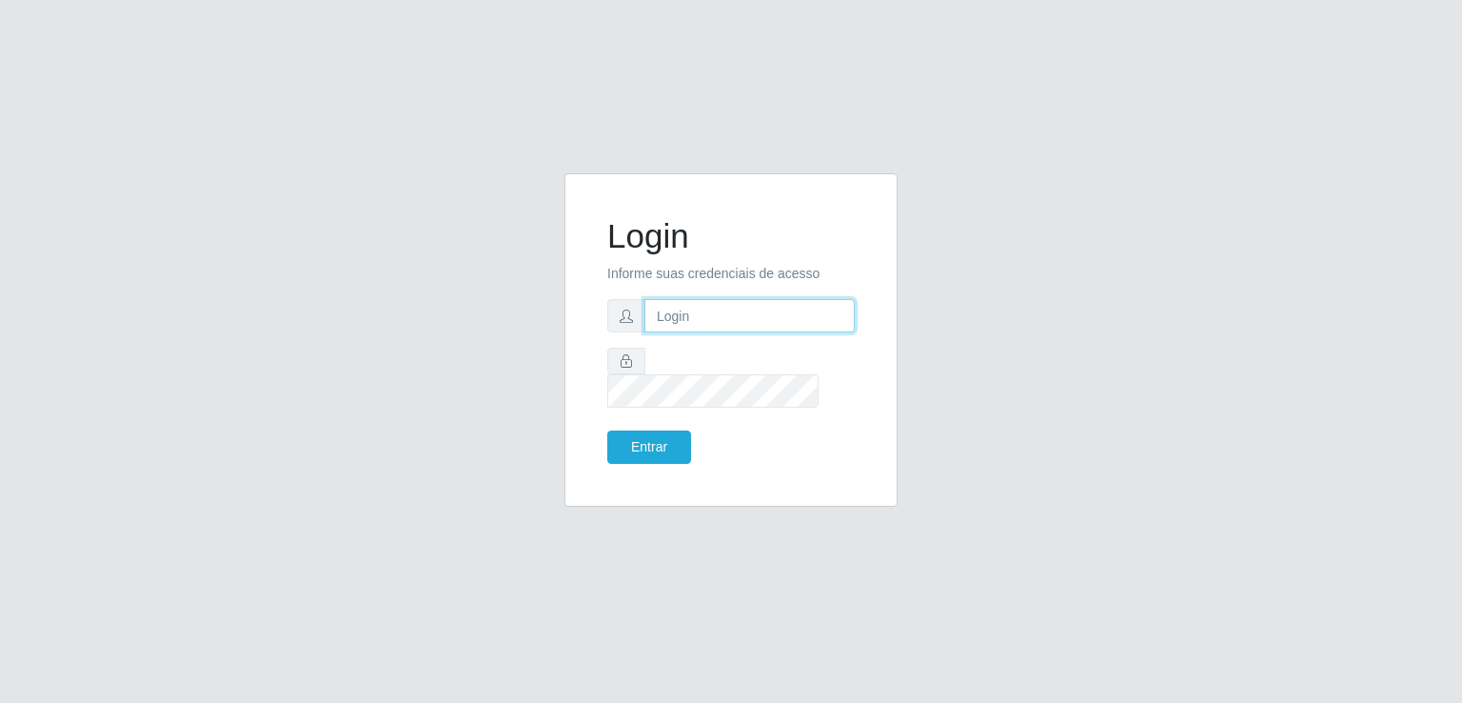
type input "[EMAIL_ADDRESS][DOMAIN_NAME]"
